Goal: Information Seeking & Learning: Learn about a topic

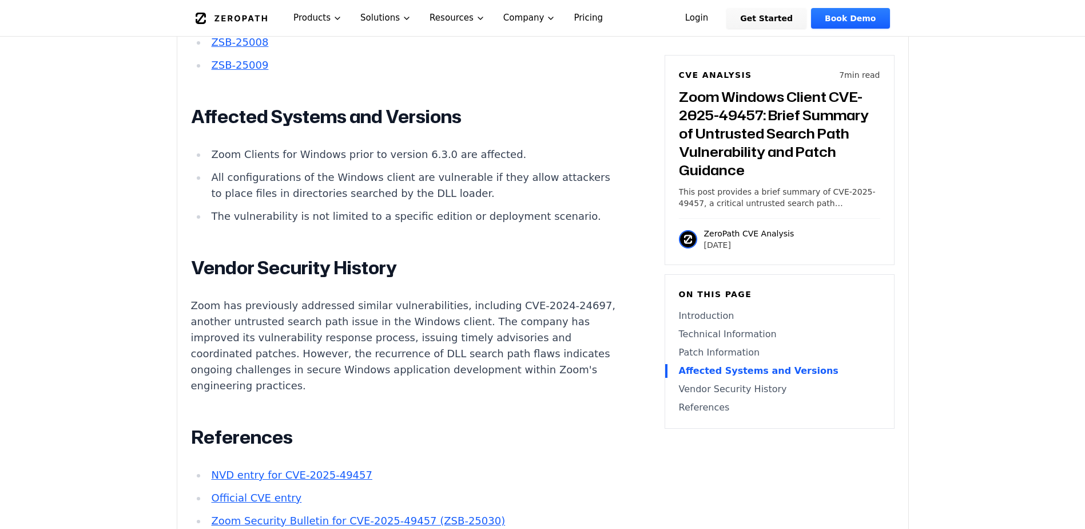
scroll to position [1526, 0]
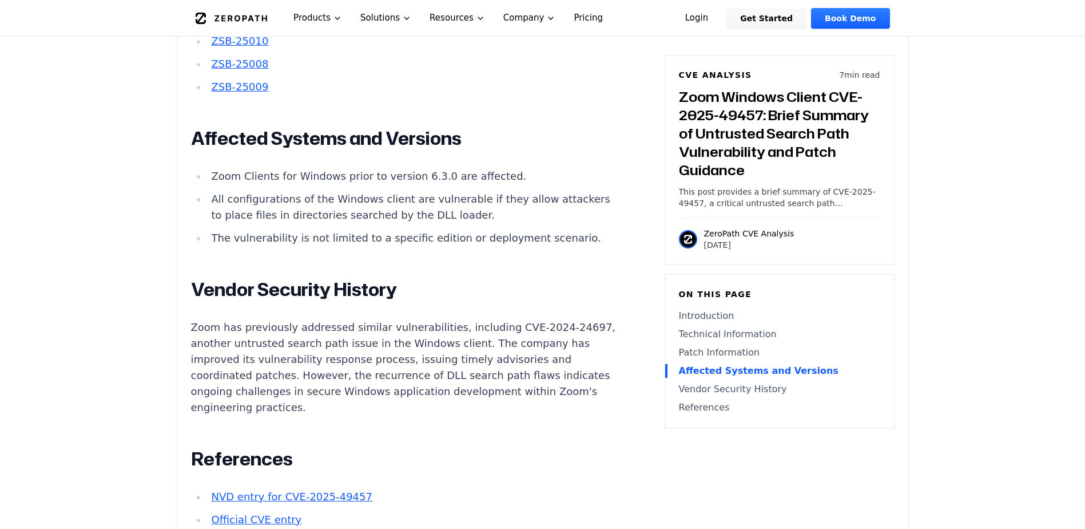
click at [398, 168] on li "Zoom Clients for Windows prior to version 6.3.0 are affected." at bounding box center [412, 176] width 410 height 16
drag, startPoint x: 398, startPoint y: 151, endPoint x: 336, endPoint y: 174, distance: 65.9
click at [336, 191] on li "All configurations of the Windows client are vulnerable if they allow attackers…" at bounding box center [412, 207] width 410 height 32
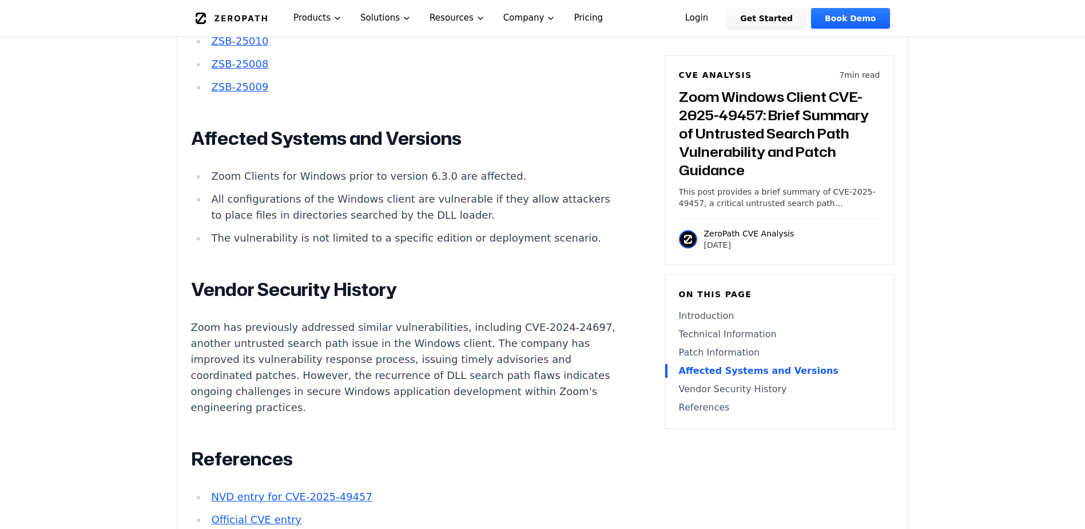
drag, startPoint x: 336, startPoint y: 174, endPoint x: 316, endPoint y: 184, distance: 22.3
click at [316, 191] on li "All configurations of the Windows client are vulnerable if they allow attackers…" at bounding box center [412, 207] width 410 height 32
drag, startPoint x: 316, startPoint y: 184, endPoint x: 297, endPoint y: 212, distance: 34.1
click at [297, 230] on li "The vulnerability is not limited to a specific edition or deployment scenario." at bounding box center [412, 238] width 410 height 16
